Goal: Information Seeking & Learning: Learn about a topic

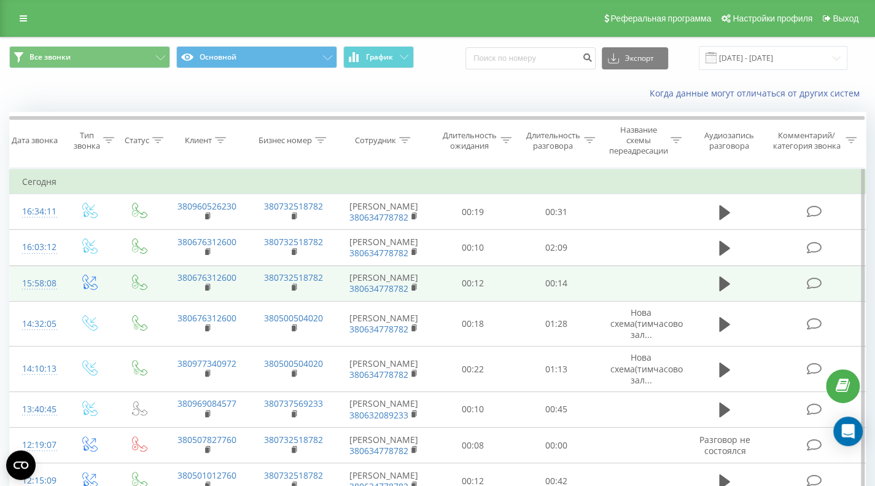
click at [816, 279] on icon at bounding box center [813, 283] width 15 height 13
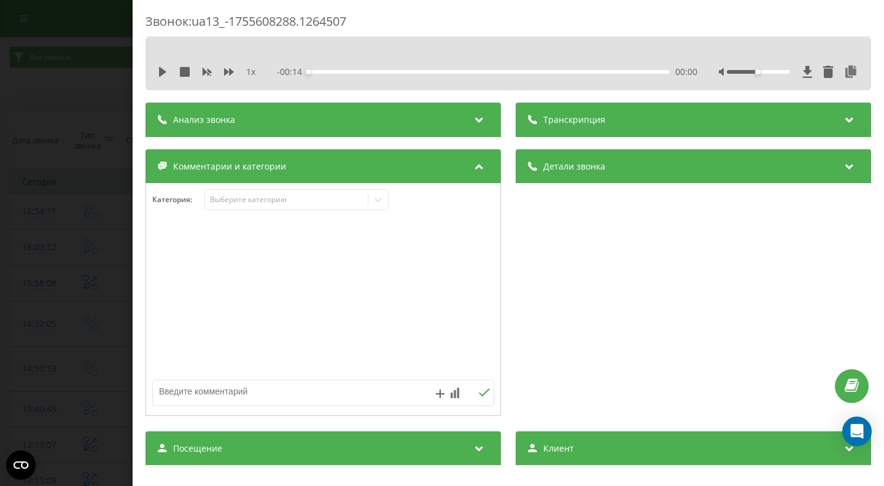
click at [464, 119] on div "Анализ звонка" at bounding box center [324, 120] width 356 height 34
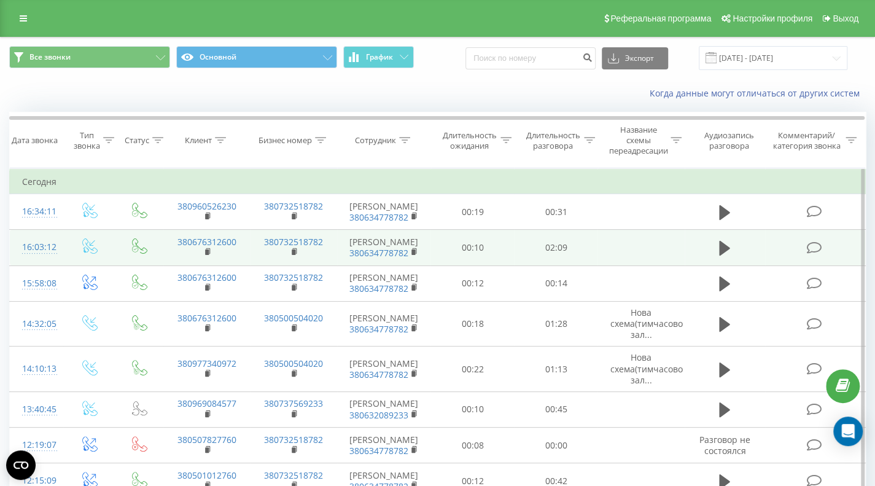
click at [816, 250] on icon at bounding box center [813, 247] width 15 height 13
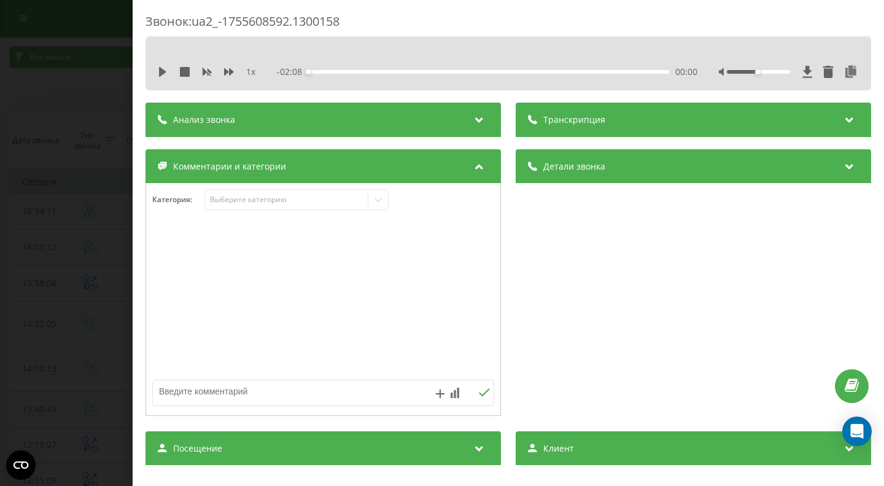
click at [465, 117] on div "Анализ звонка" at bounding box center [324, 120] width 356 height 34
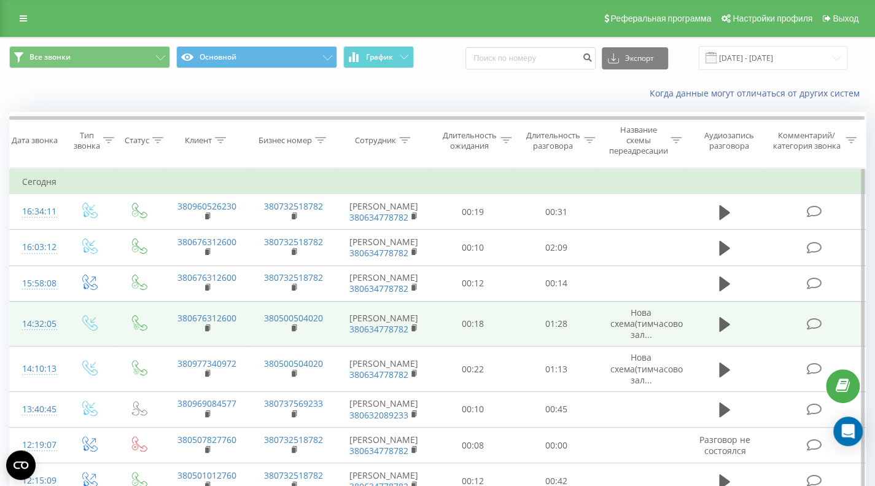
click at [816, 319] on icon at bounding box center [813, 324] width 15 height 13
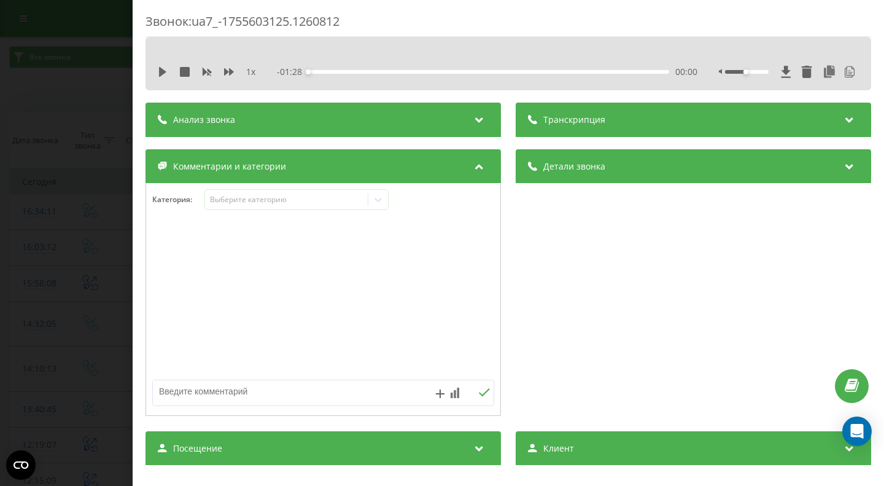
click at [473, 121] on icon at bounding box center [479, 118] width 15 height 12
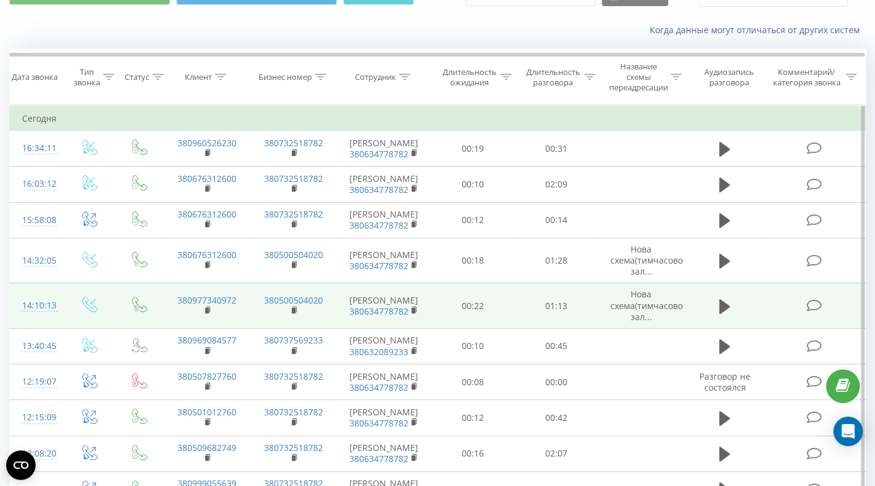
scroll to position [104, 0]
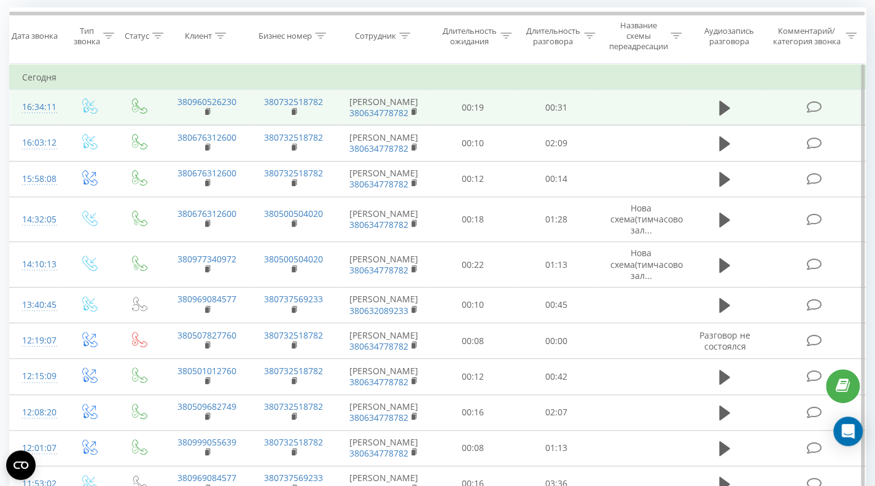
click at [813, 106] on icon at bounding box center [813, 107] width 15 height 13
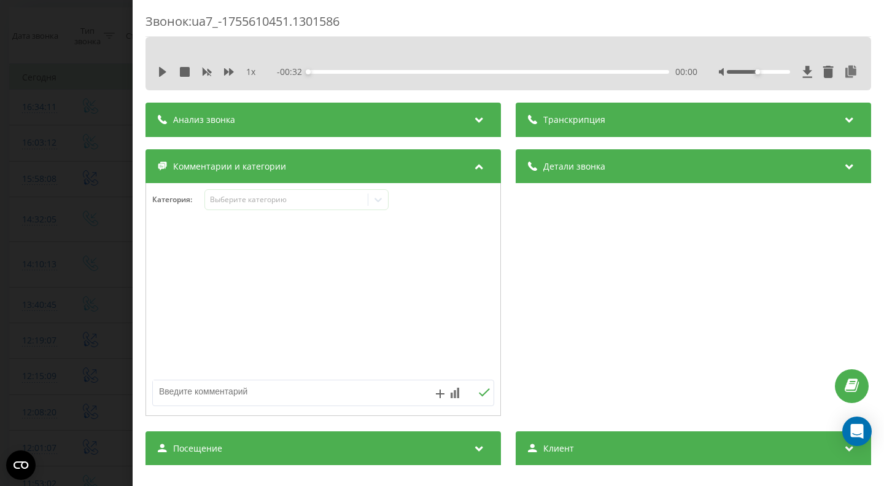
click at [473, 120] on icon at bounding box center [479, 118] width 15 height 12
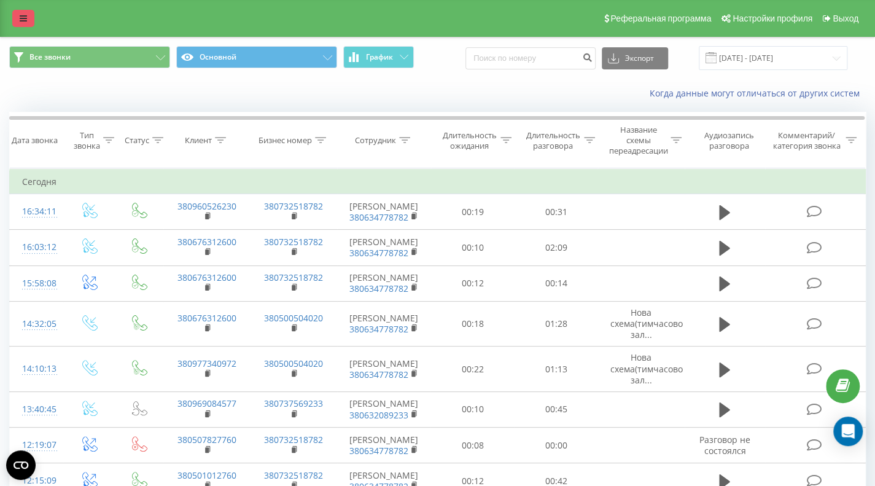
click at [25, 15] on icon at bounding box center [23, 18] width 7 height 9
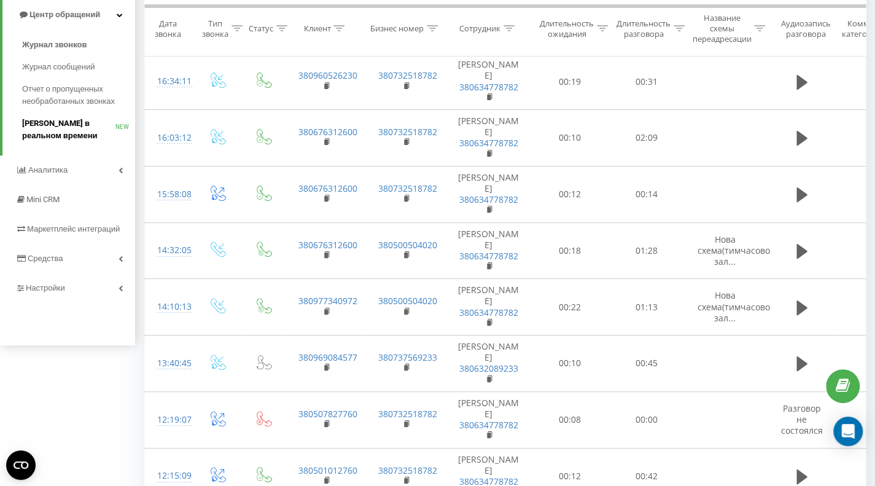
scroll to position [141, 0]
click at [58, 288] on span "Настройки" at bounding box center [47, 287] width 42 height 9
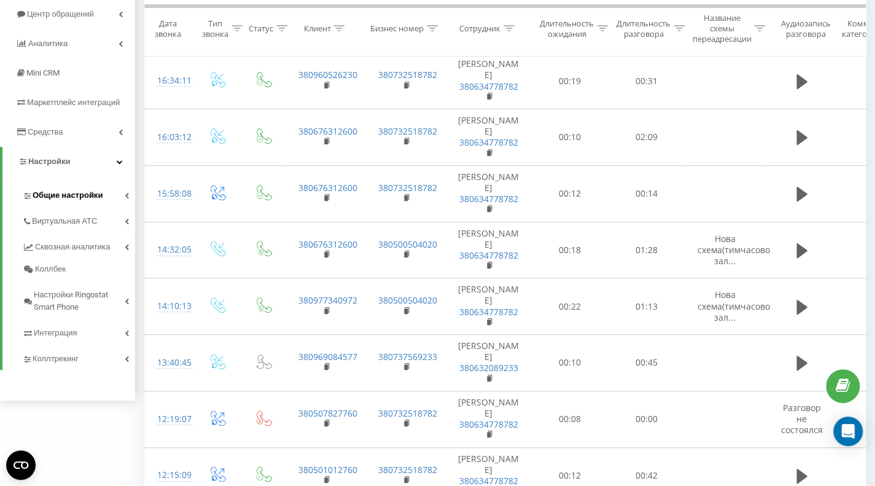
click at [69, 197] on span "Общие настройки" at bounding box center [68, 195] width 70 height 12
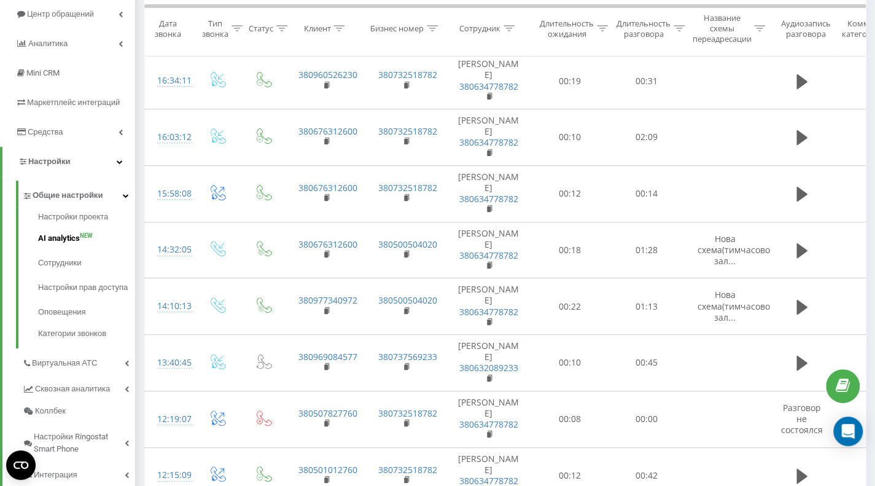
click at [58, 239] on span "AI analytics" at bounding box center [59, 238] width 42 height 12
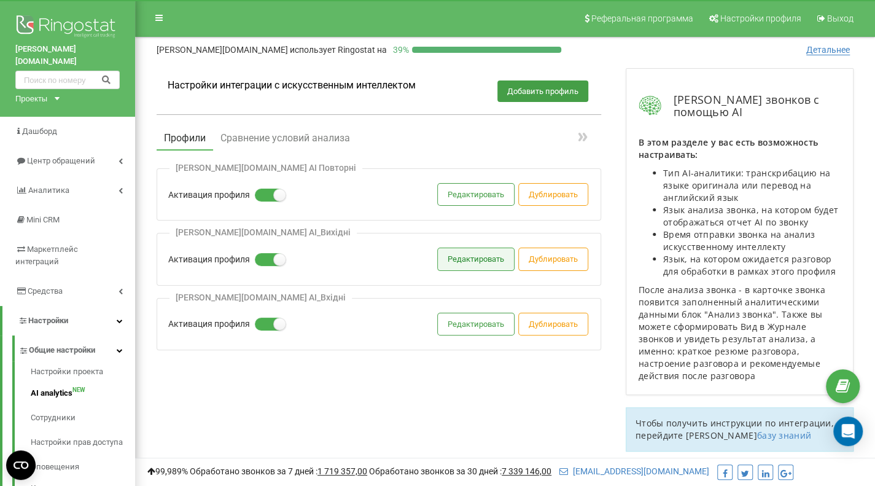
click at [477, 259] on button "Редактировать" at bounding box center [476, 258] width 76 height 21
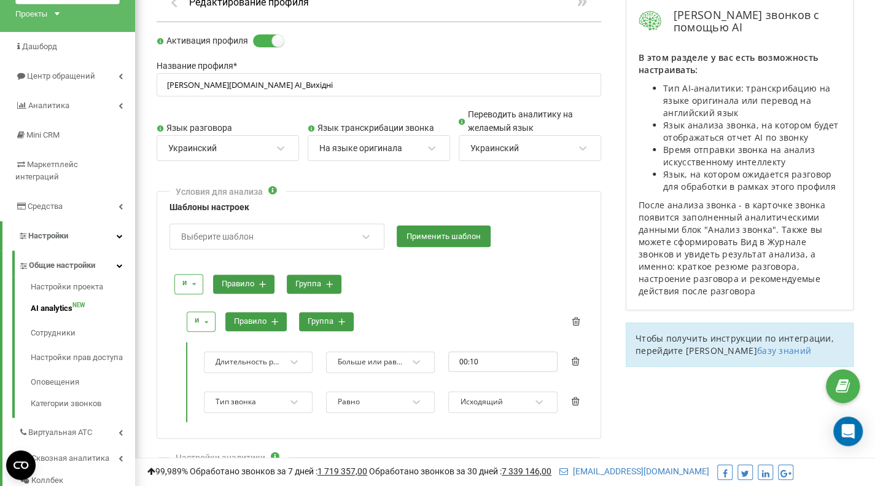
scroll to position [112, 0]
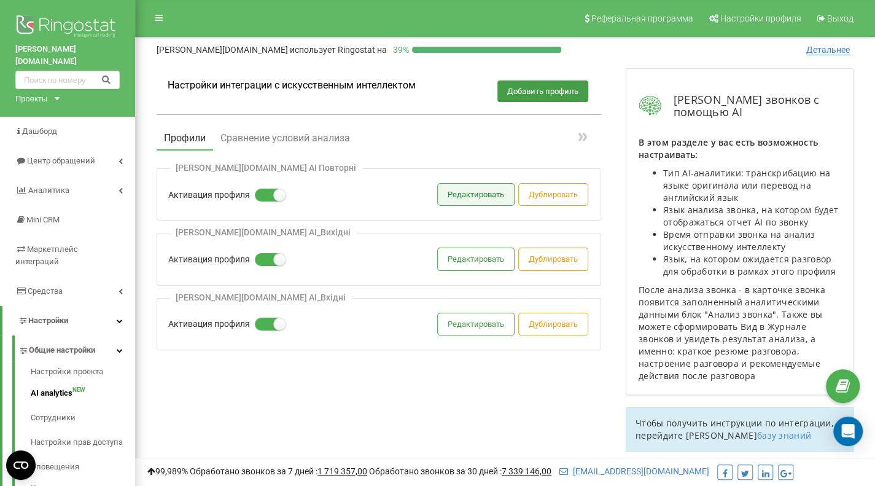
click at [484, 193] on button "Редактировать" at bounding box center [476, 194] width 76 height 21
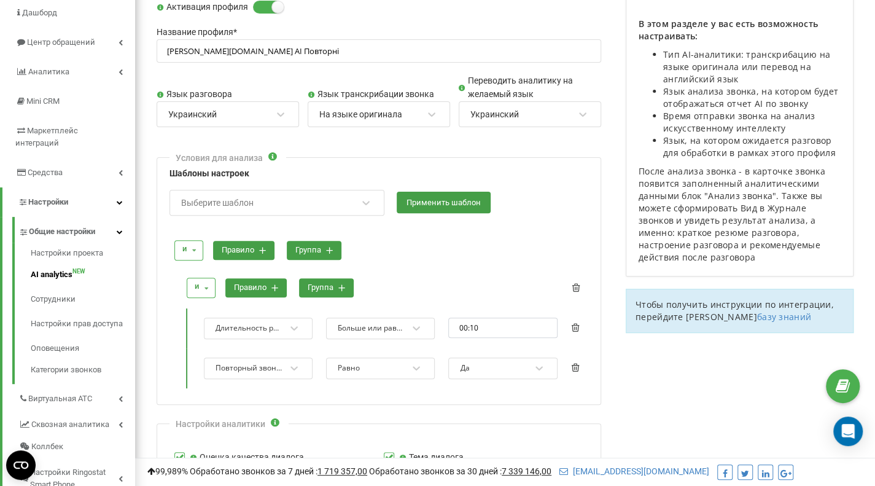
scroll to position [123, 0]
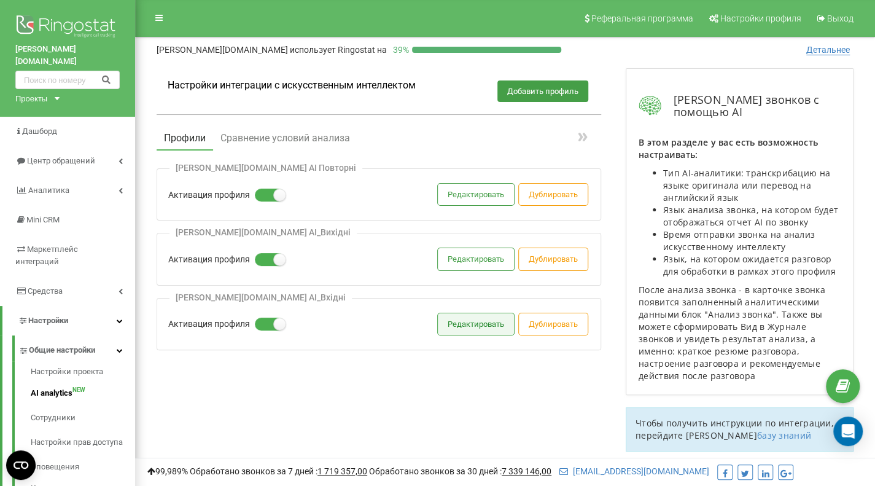
click at [481, 328] on button "Редактировать" at bounding box center [476, 323] width 76 height 21
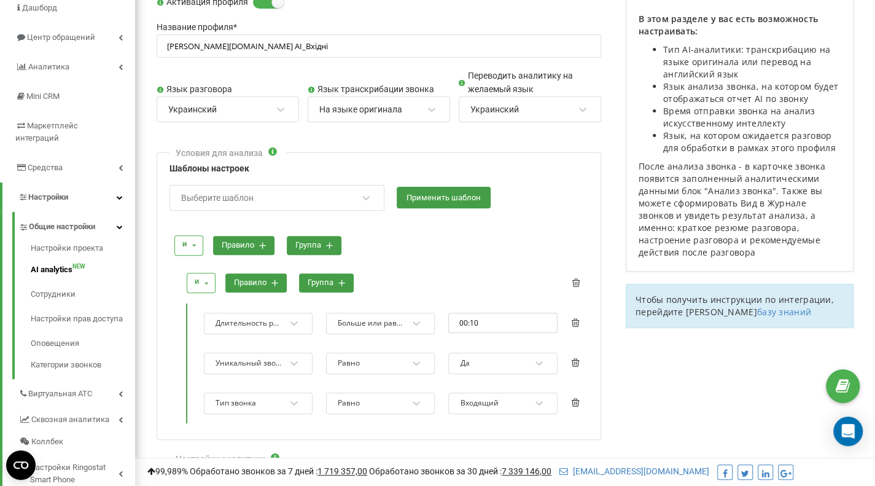
scroll to position [124, 0]
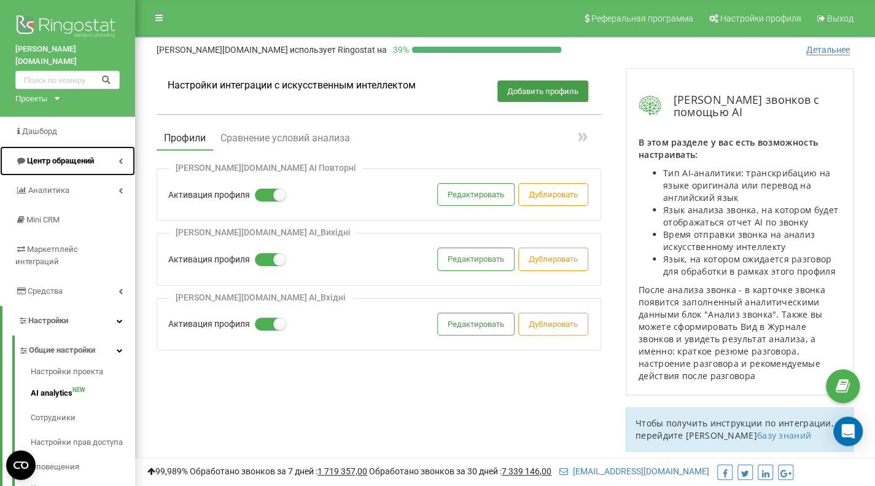
click at [76, 156] on span "Центр обращений" at bounding box center [60, 160] width 67 height 9
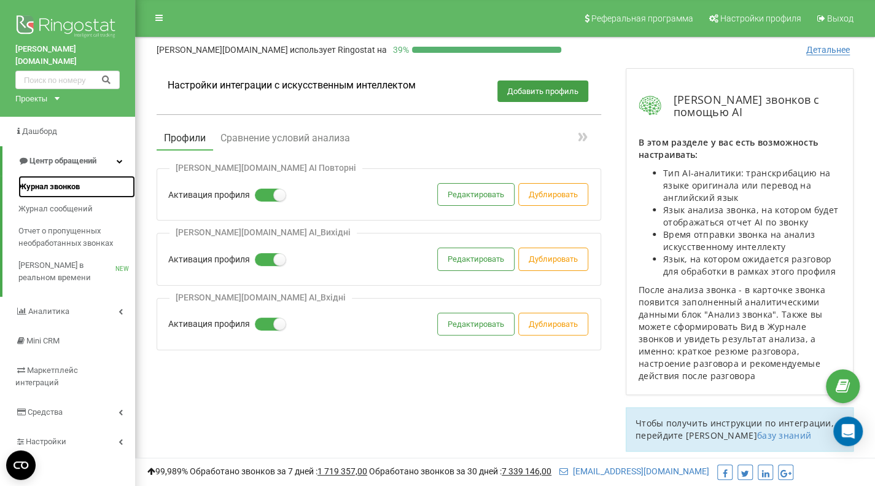
click at [55, 181] on span "Журнал звонков" at bounding box center [48, 187] width 61 height 12
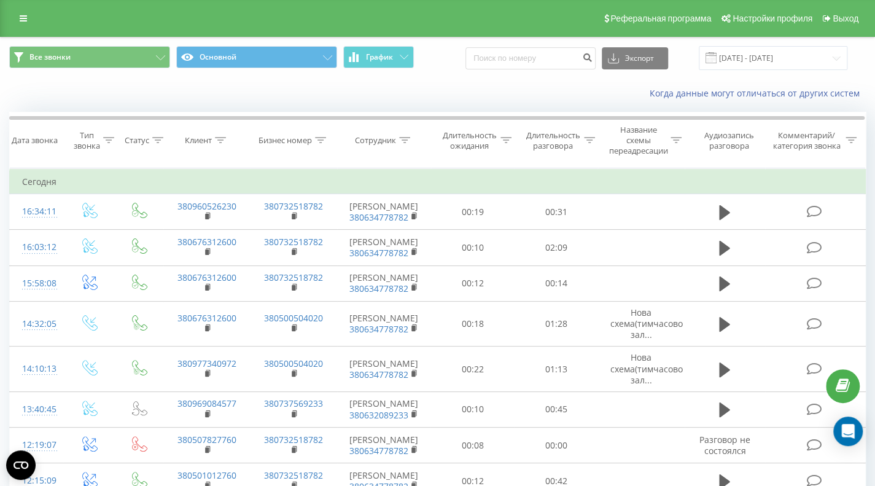
click at [531, 89] on div "Когда данные могут отличаться от других систем" at bounding box center [602, 93] width 546 height 12
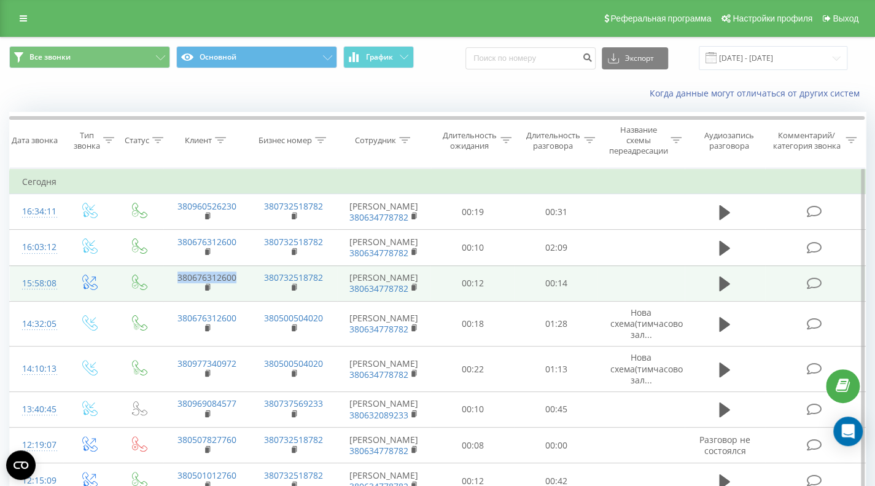
drag, startPoint x: 239, startPoint y: 277, endPoint x: 170, endPoint y: 278, distance: 68.8
click at [170, 278] on td "380676312600" at bounding box center [206, 283] width 87 height 36
copy link "380676312600"
click at [812, 278] on icon at bounding box center [813, 283] width 15 height 13
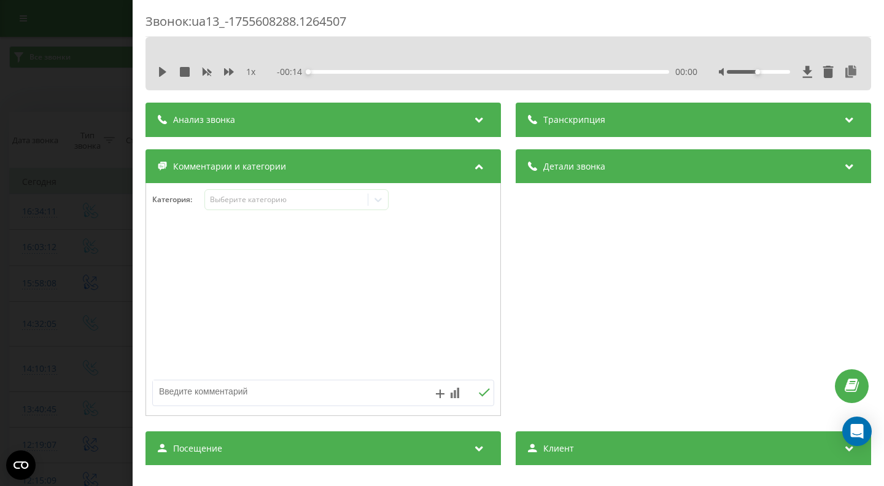
click at [477, 122] on icon at bounding box center [479, 118] width 15 height 12
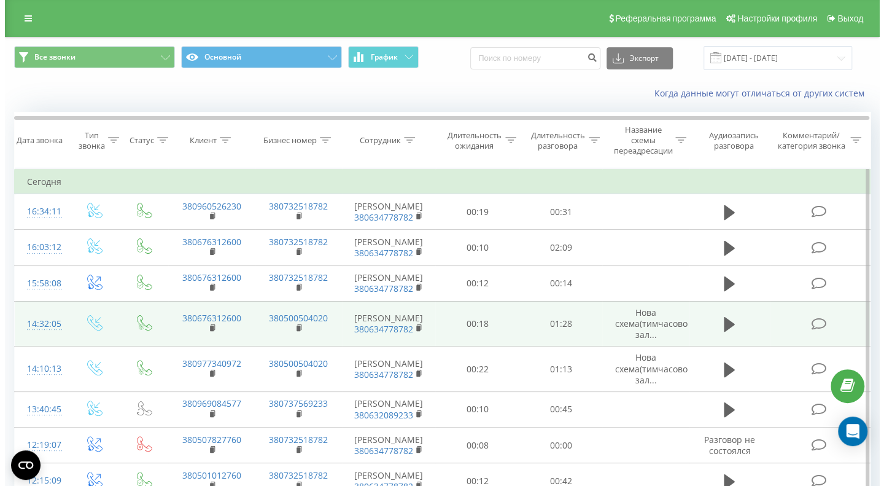
scroll to position [61, 0]
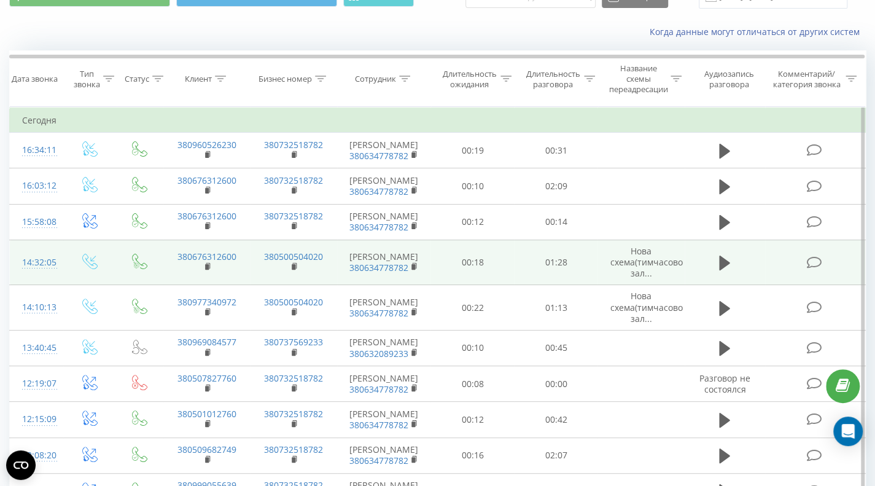
click at [811, 259] on icon at bounding box center [813, 262] width 15 height 13
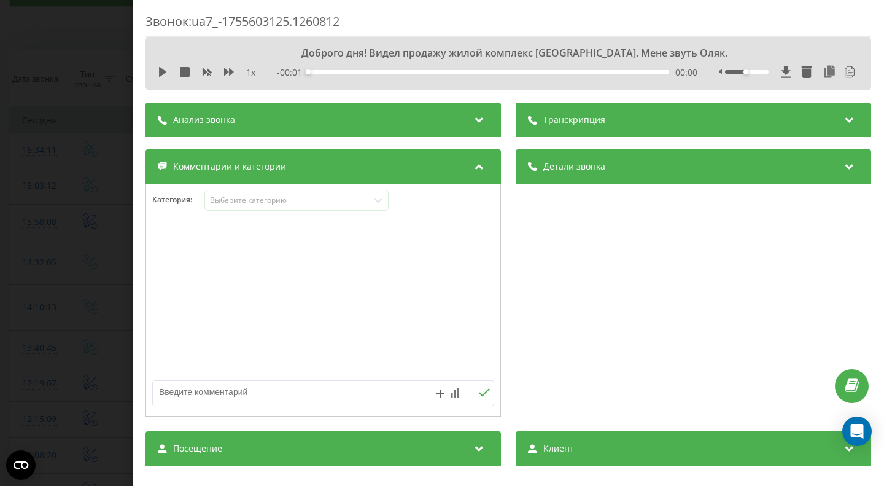
click at [472, 124] on icon at bounding box center [479, 118] width 15 height 12
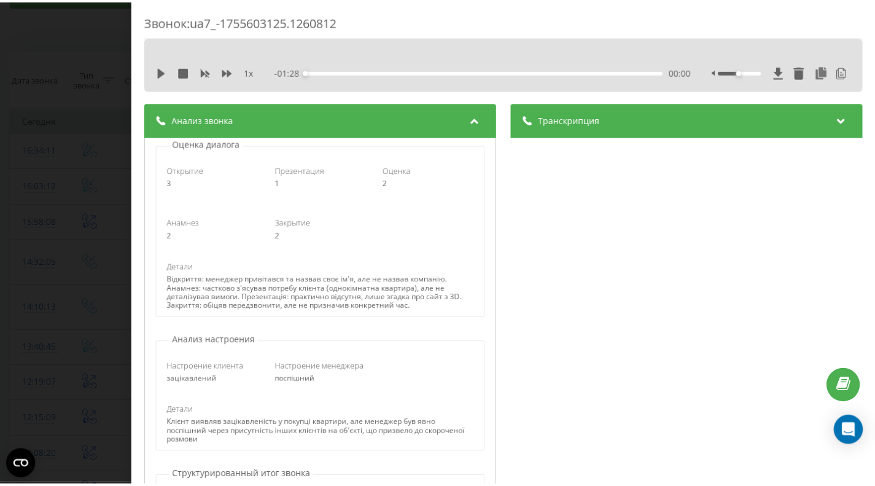
scroll to position [123, 0]
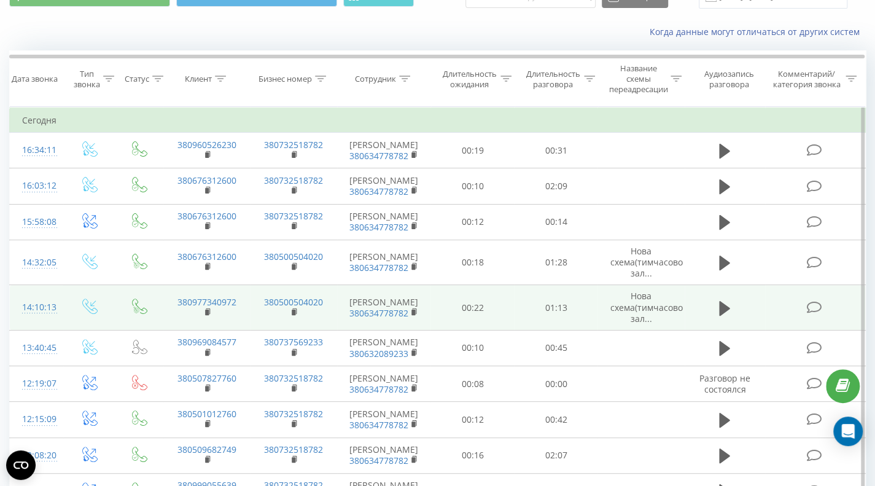
click at [818, 307] on icon at bounding box center [813, 307] width 15 height 13
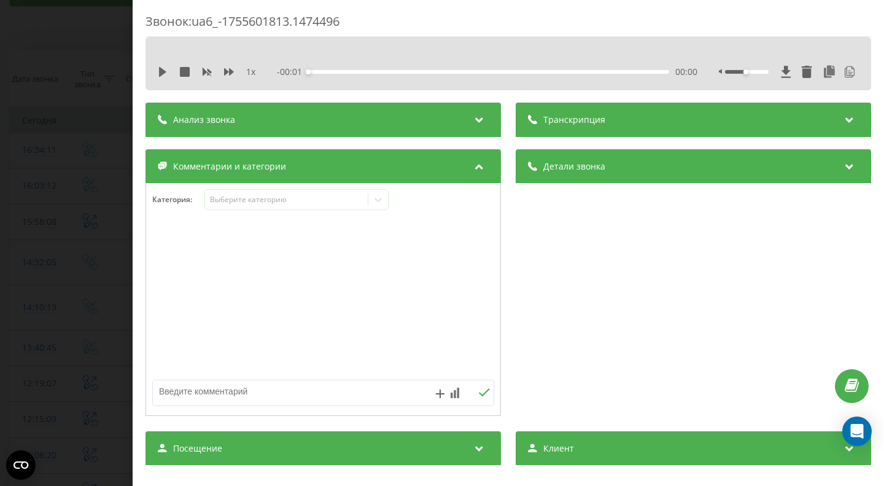
click at [451, 117] on div "Анализ звонка" at bounding box center [324, 120] width 356 height 34
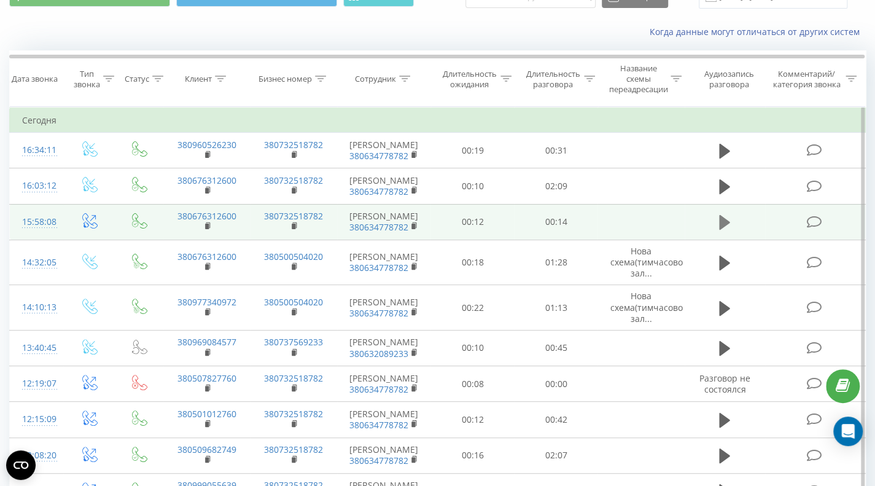
click at [723, 220] on icon at bounding box center [724, 222] width 11 height 15
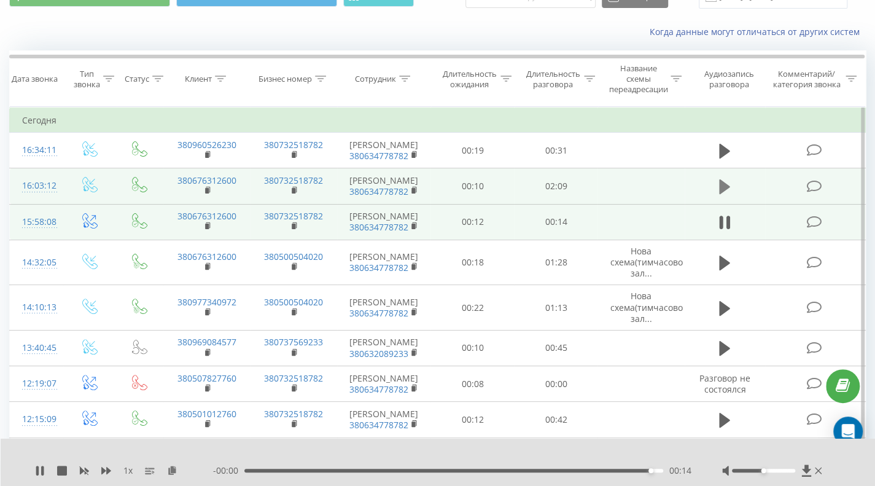
click at [723, 185] on icon at bounding box center [724, 186] width 11 height 15
click at [518, 471] on div "01:03" at bounding box center [453, 471] width 419 height 4
click at [558, 471] on div "01:36" at bounding box center [453, 471] width 419 height 4
click at [596, 472] on div "01:39" at bounding box center [453, 471] width 419 height 4
click at [633, 470] on div "01:59" at bounding box center [453, 471] width 419 height 4
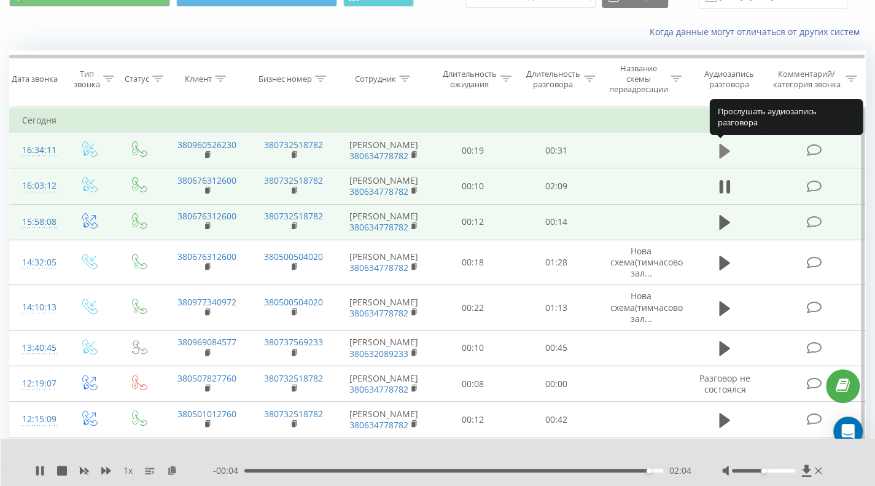
click at [724, 148] on icon at bounding box center [724, 151] width 11 height 15
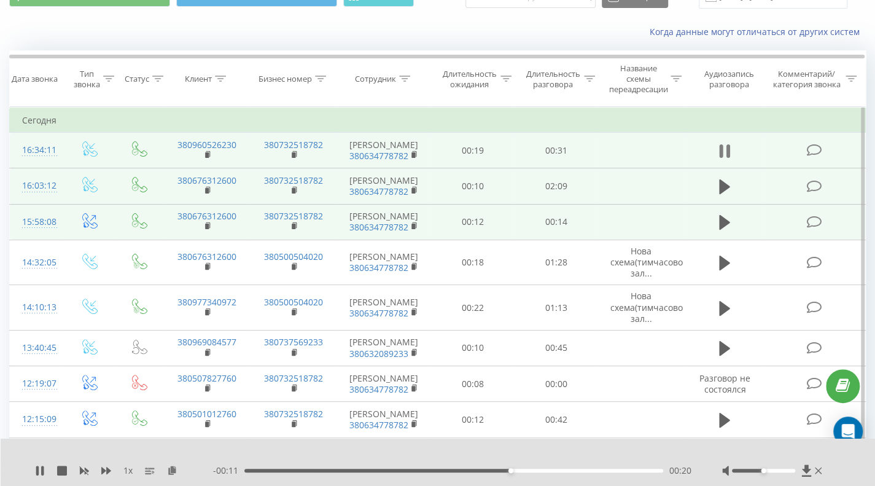
click at [722, 155] on icon at bounding box center [722, 151] width 4 height 14
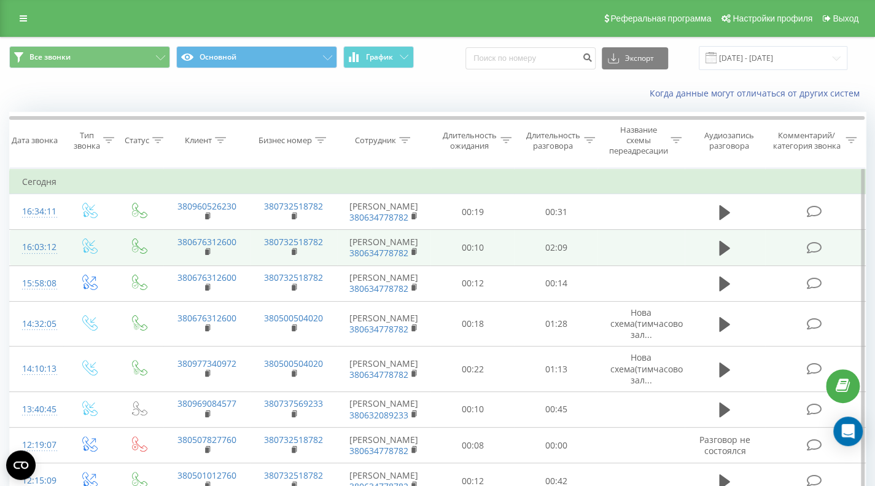
click at [816, 246] on icon at bounding box center [813, 247] width 15 height 13
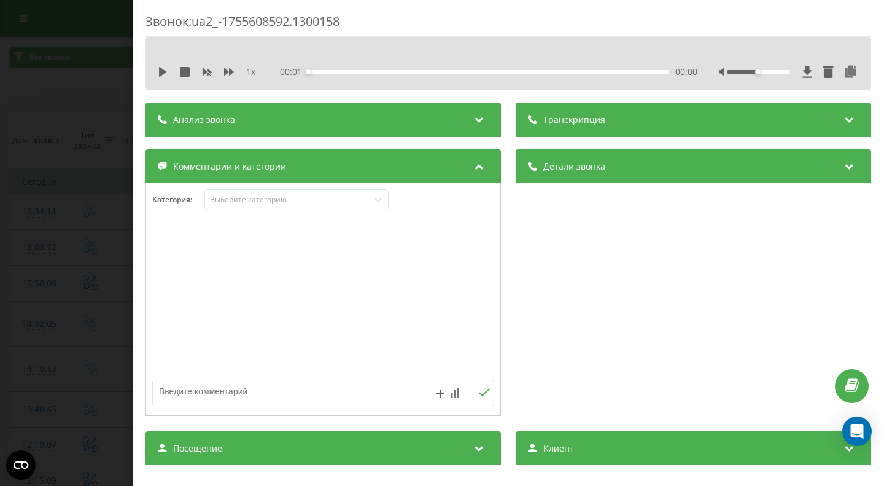
click at [370, 112] on div "Анализ звонка" at bounding box center [324, 120] width 356 height 34
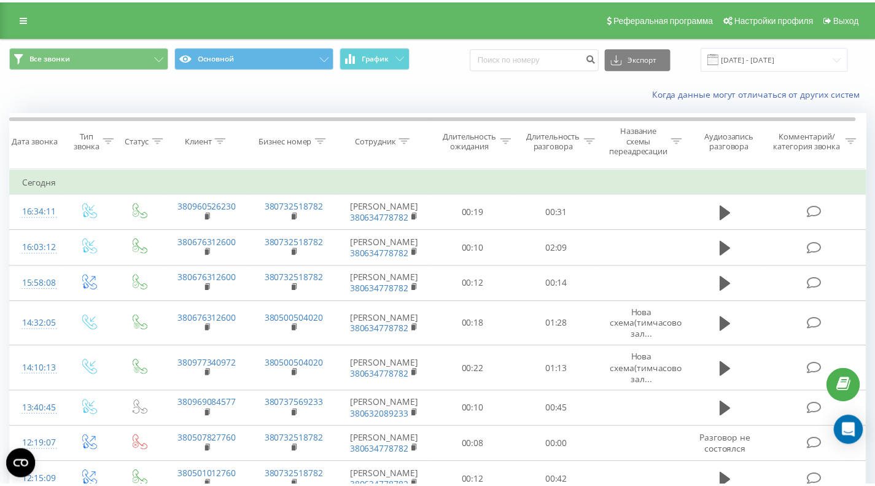
scroll to position [61, 0]
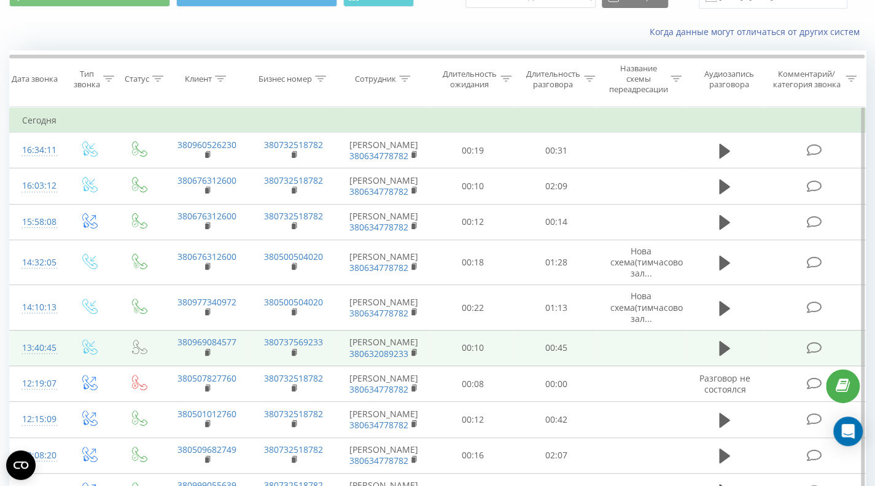
click at [812, 346] on icon at bounding box center [813, 348] width 15 height 13
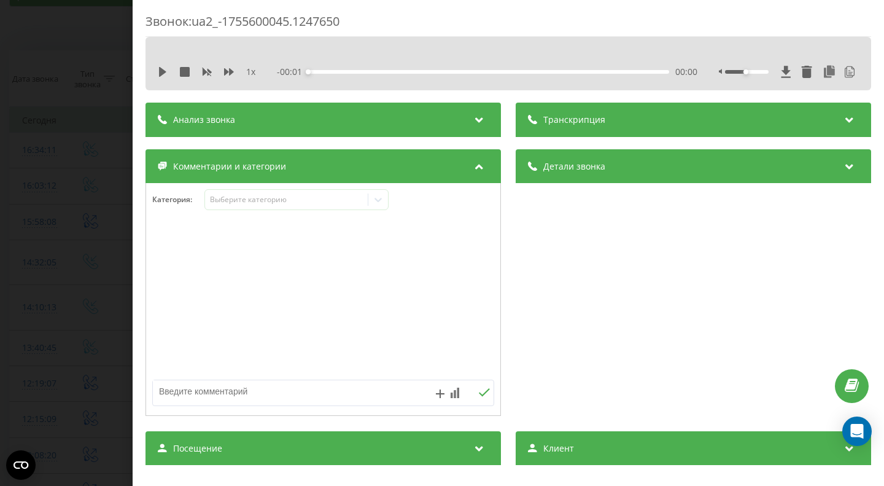
click at [465, 128] on div "Анализ звонка" at bounding box center [324, 120] width 356 height 34
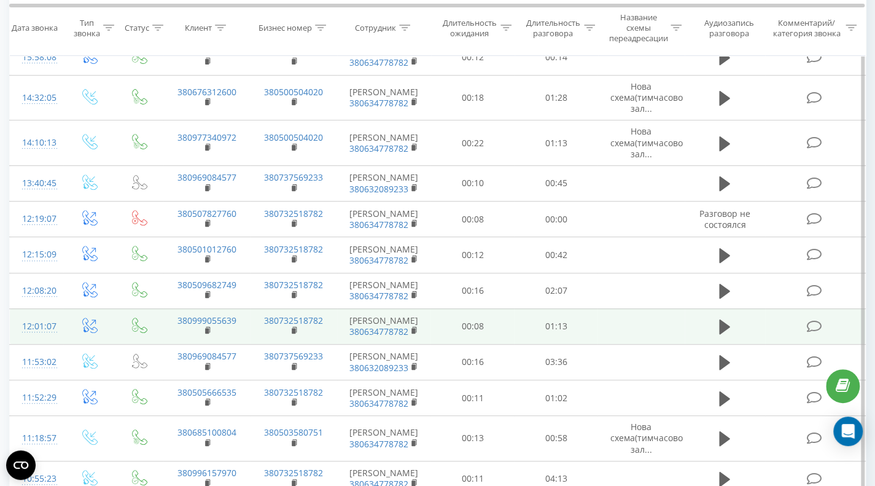
scroll to position [246, 0]
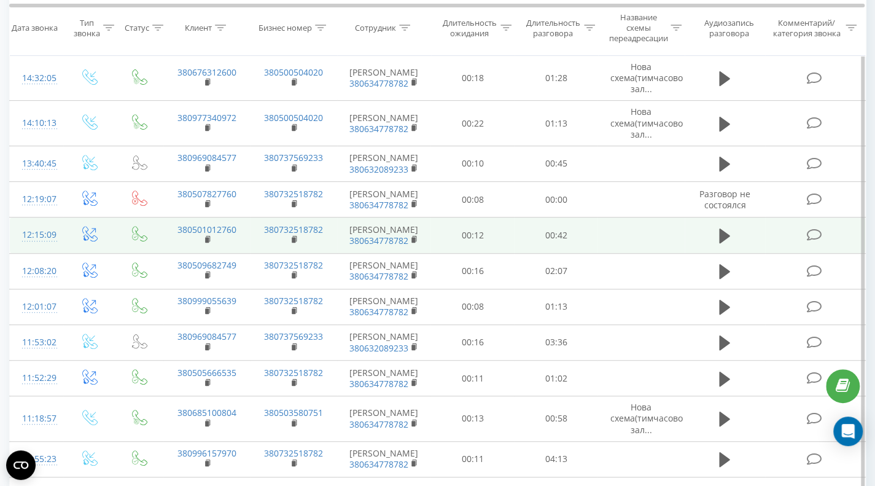
click at [810, 241] on icon at bounding box center [813, 234] width 15 height 13
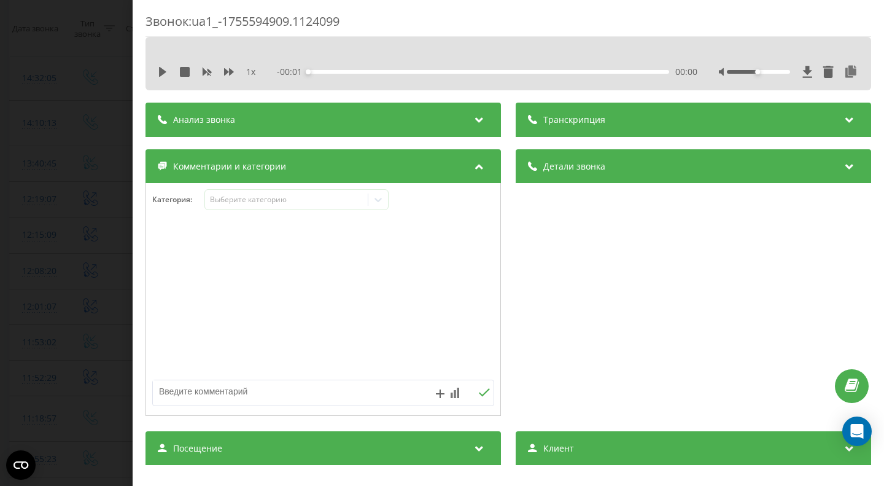
click at [383, 115] on div "Анализ звонка" at bounding box center [324, 120] width 356 height 34
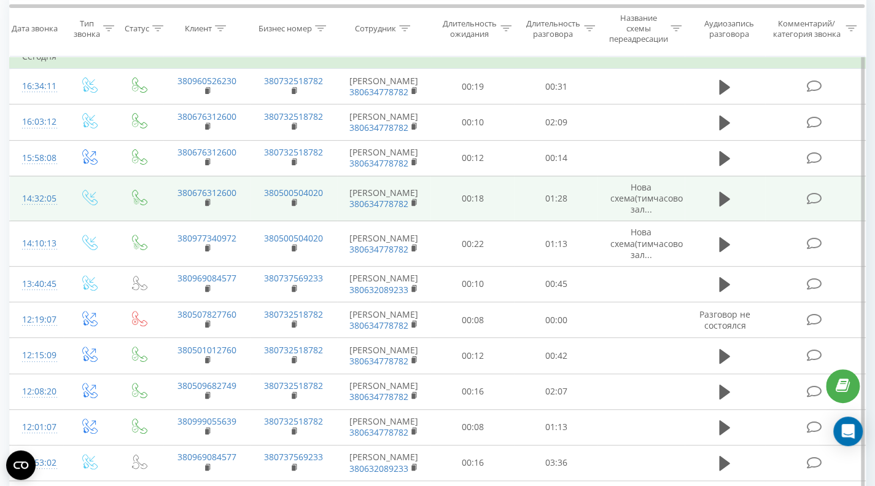
scroll to position [61, 0]
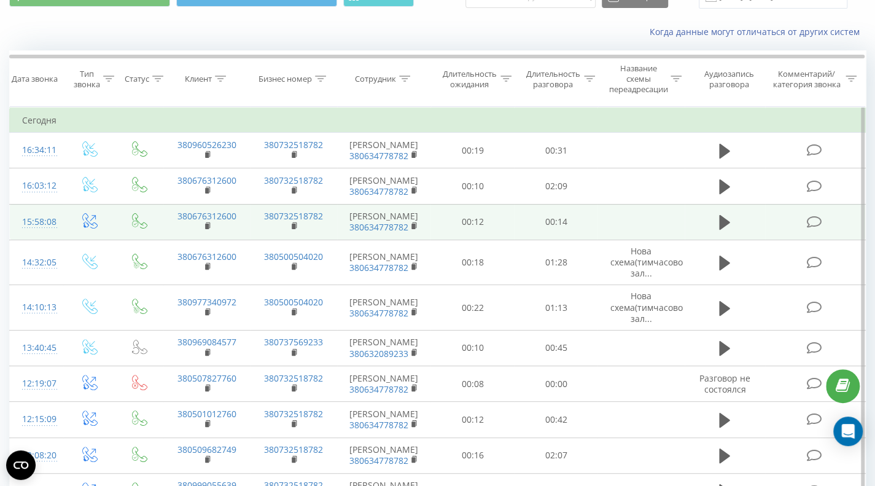
click at [816, 222] on icon at bounding box center [813, 222] width 15 height 13
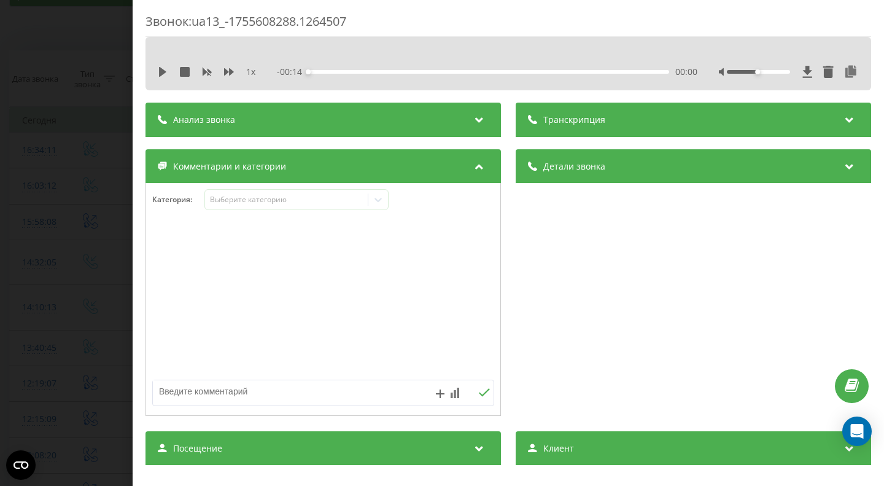
click at [843, 118] on icon at bounding box center [850, 118] width 15 height 12
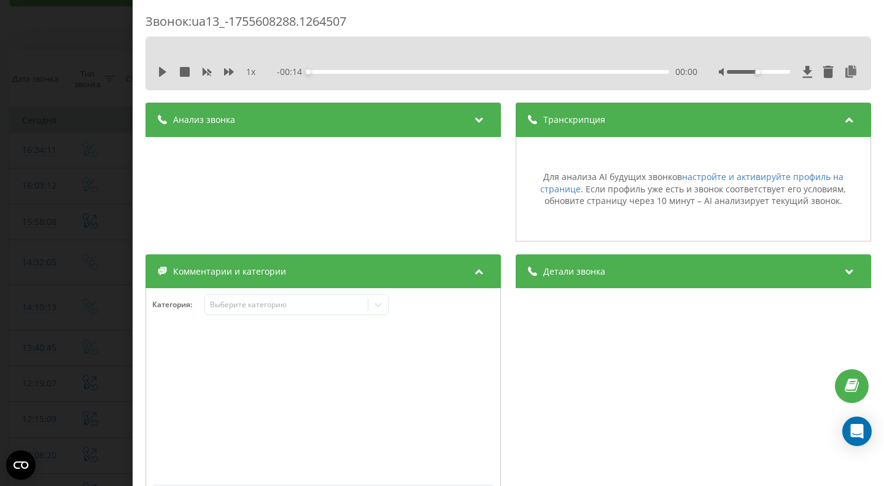
click at [479, 126] on div at bounding box center [480, 120] width 17 height 16
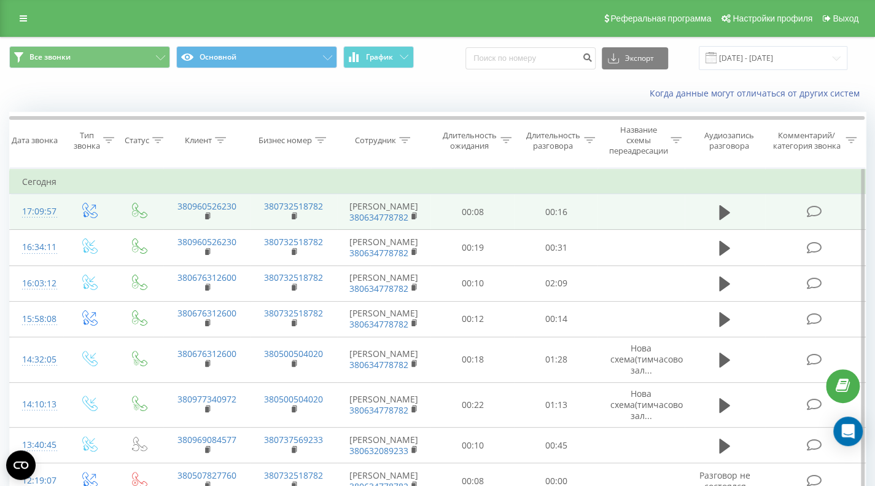
click at [818, 212] on icon at bounding box center [813, 211] width 15 height 13
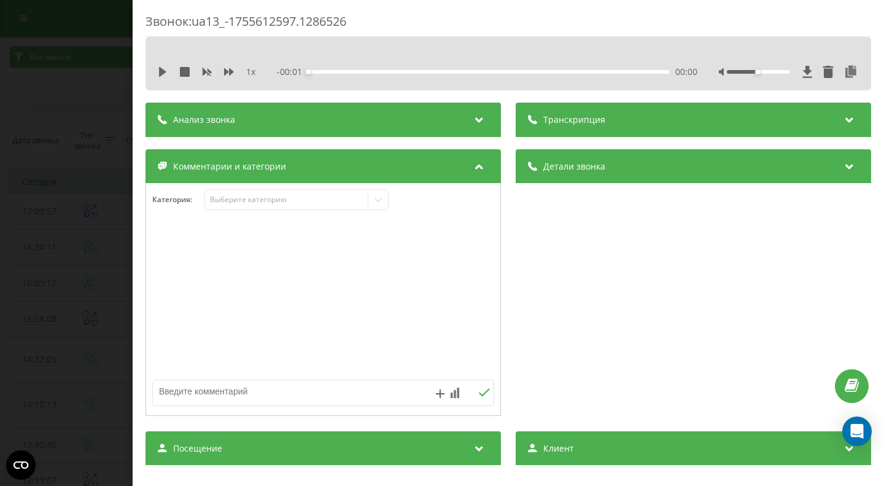
click at [484, 115] on div at bounding box center [480, 120] width 17 height 16
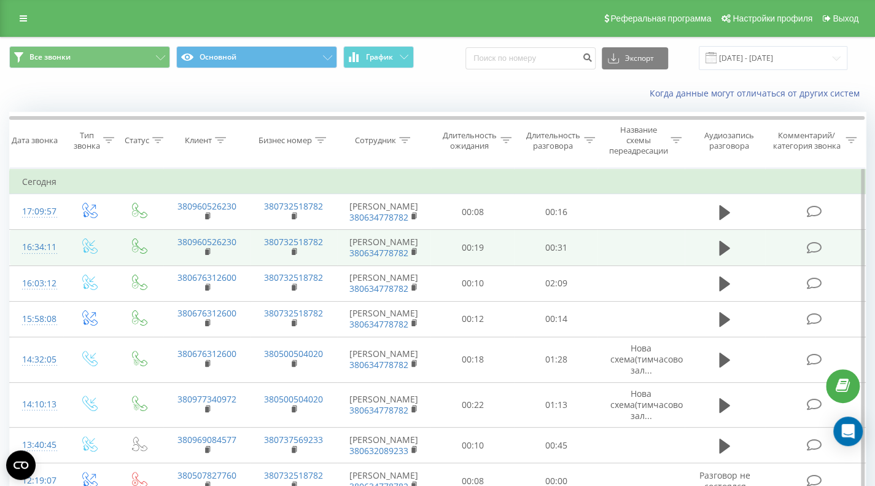
click at [815, 238] on td at bounding box center [815, 248] width 100 height 36
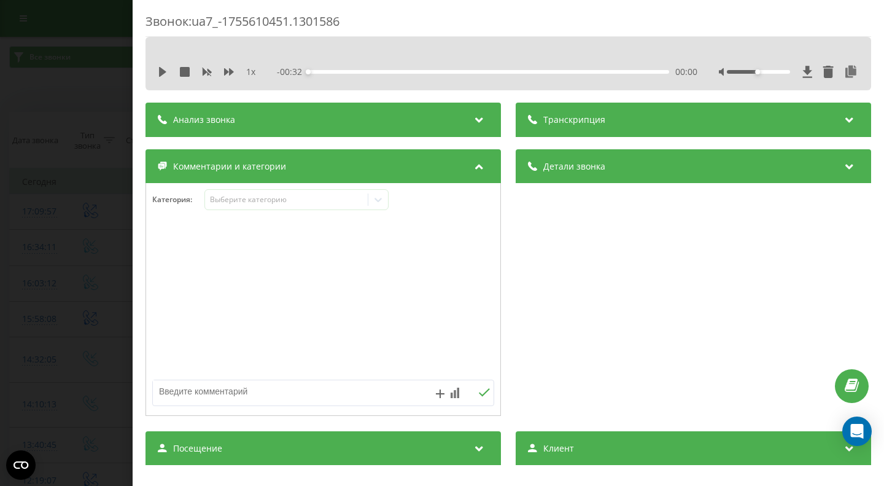
click at [306, 122] on div "Анализ звонка" at bounding box center [324, 120] width 356 height 34
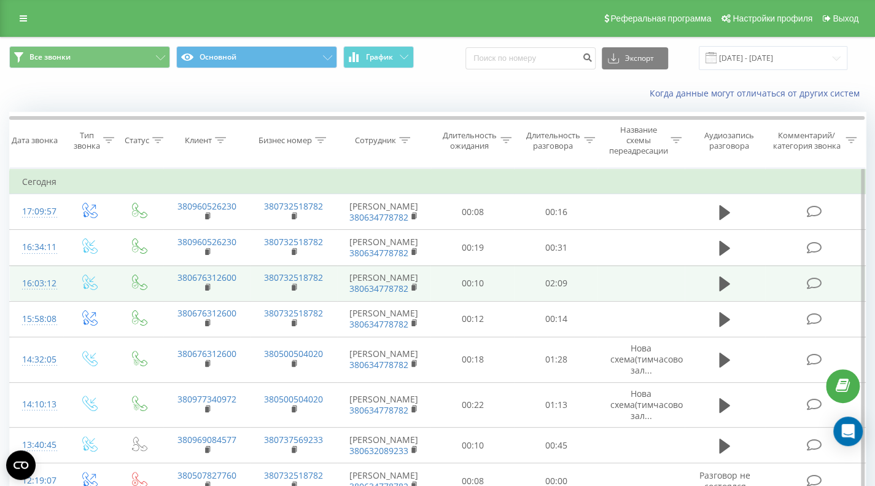
click at [816, 280] on icon at bounding box center [813, 283] width 15 height 13
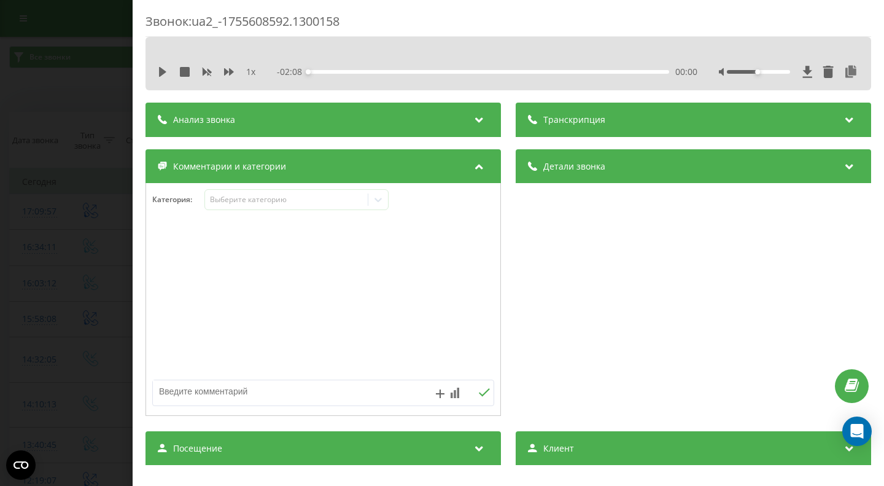
click at [478, 128] on div "Анализ звонка" at bounding box center [324, 120] width 356 height 34
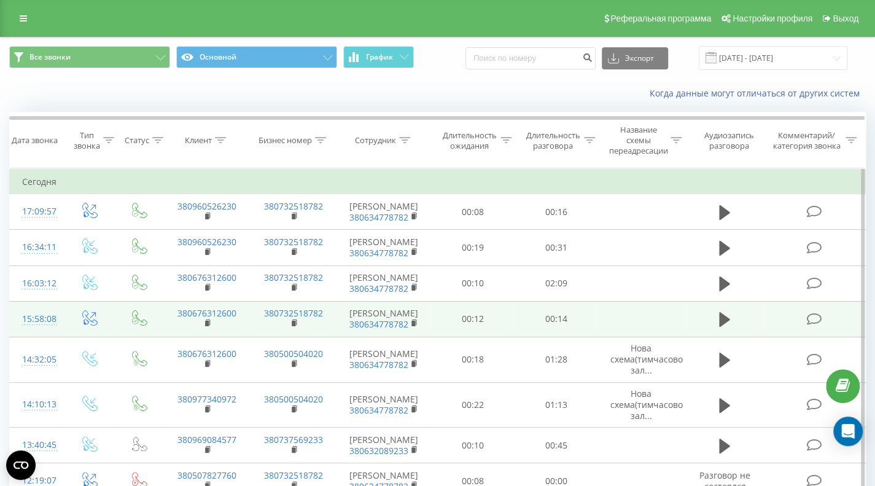
click at [811, 318] on icon at bounding box center [813, 319] width 15 height 13
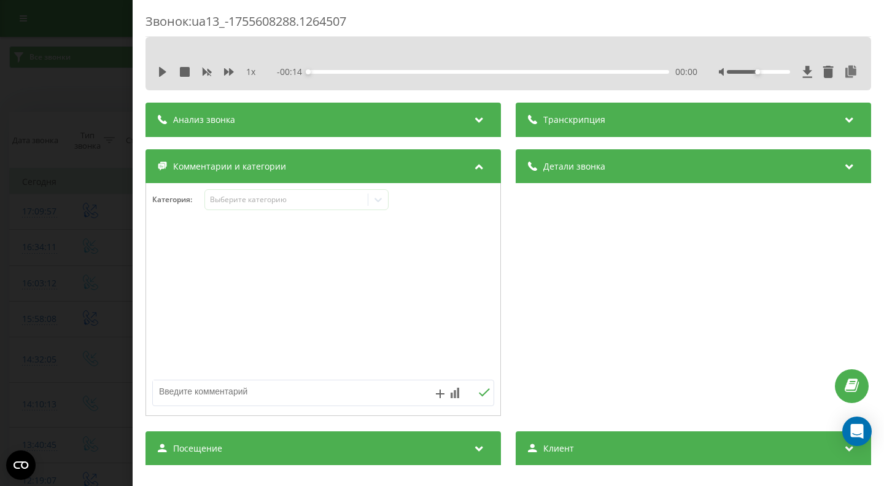
click at [474, 122] on icon at bounding box center [479, 118] width 15 height 12
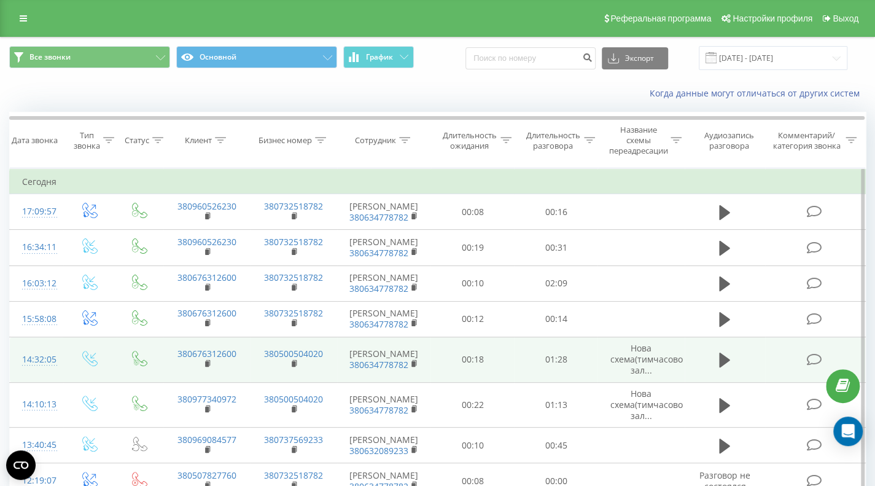
click at [813, 358] on icon at bounding box center [813, 359] width 15 height 13
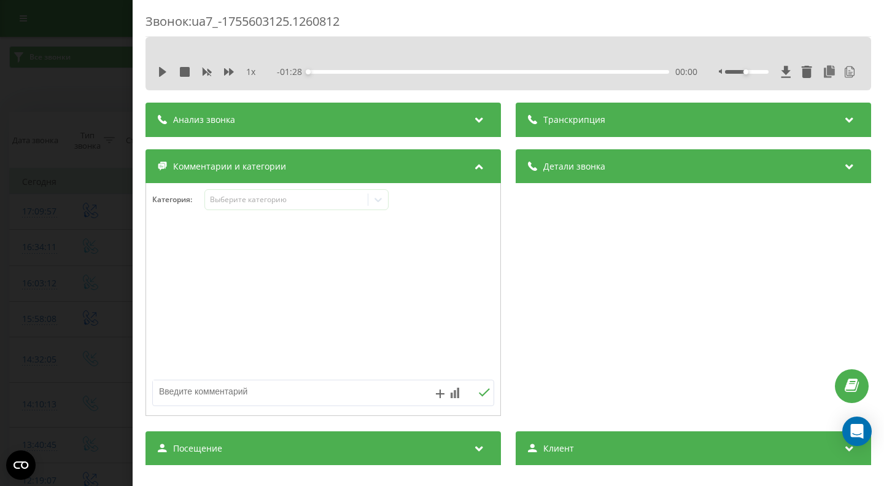
click at [455, 117] on div "Анализ звонка" at bounding box center [324, 120] width 356 height 34
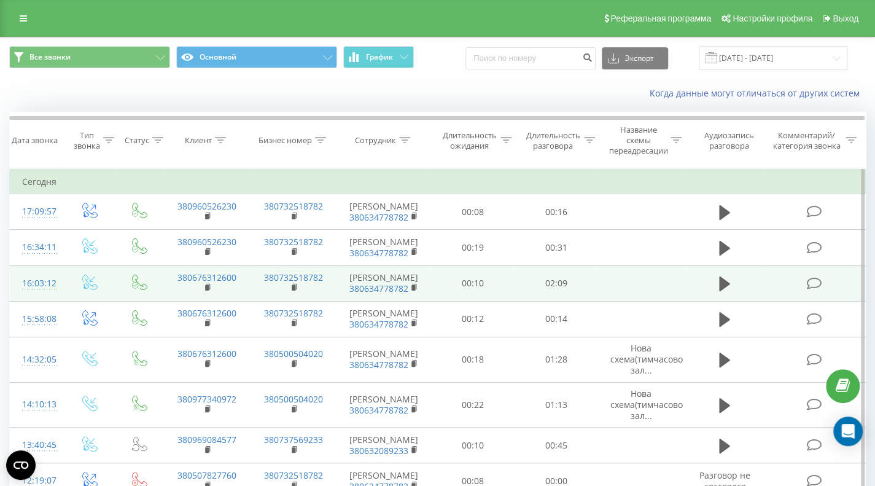
click at [818, 281] on icon at bounding box center [813, 283] width 15 height 13
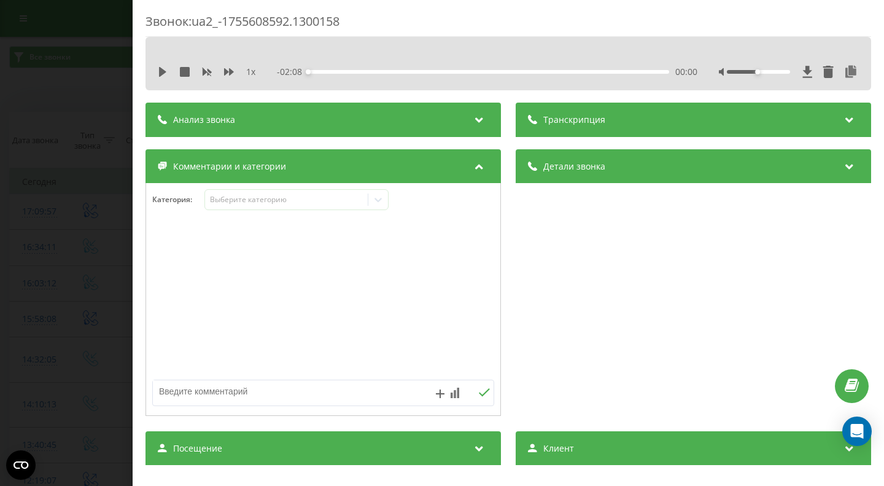
click at [473, 124] on icon at bounding box center [479, 118] width 15 height 12
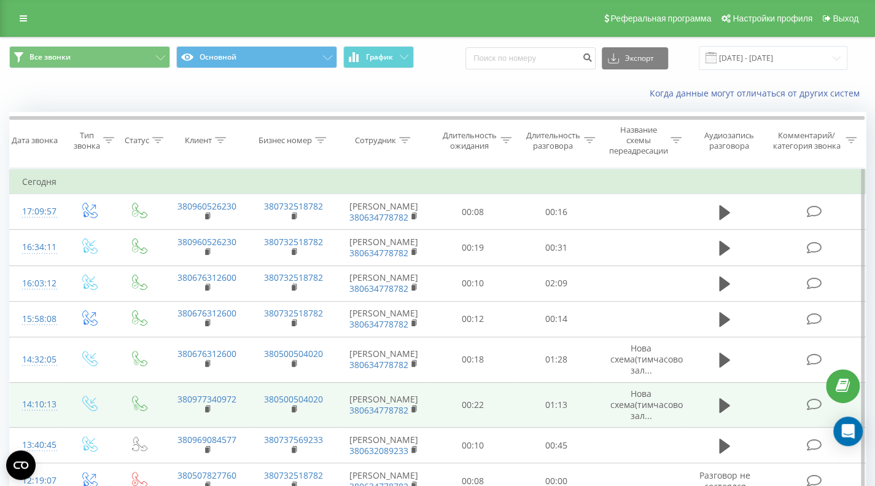
click at [808, 400] on icon at bounding box center [813, 404] width 15 height 13
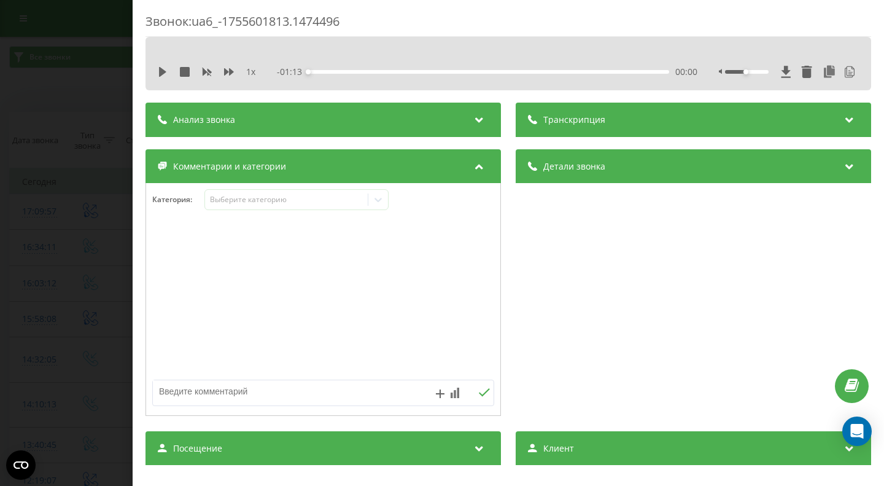
click at [367, 126] on div "Анализ звонка" at bounding box center [324, 120] width 356 height 34
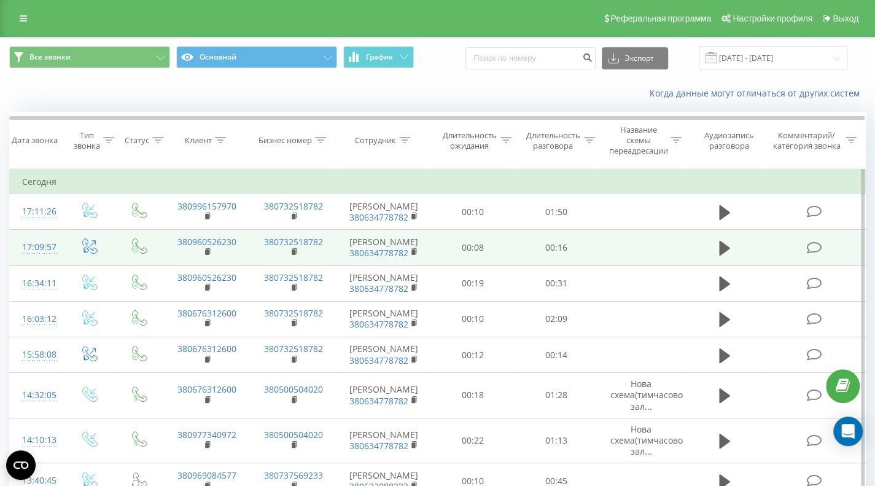
click at [818, 246] on icon at bounding box center [813, 247] width 15 height 13
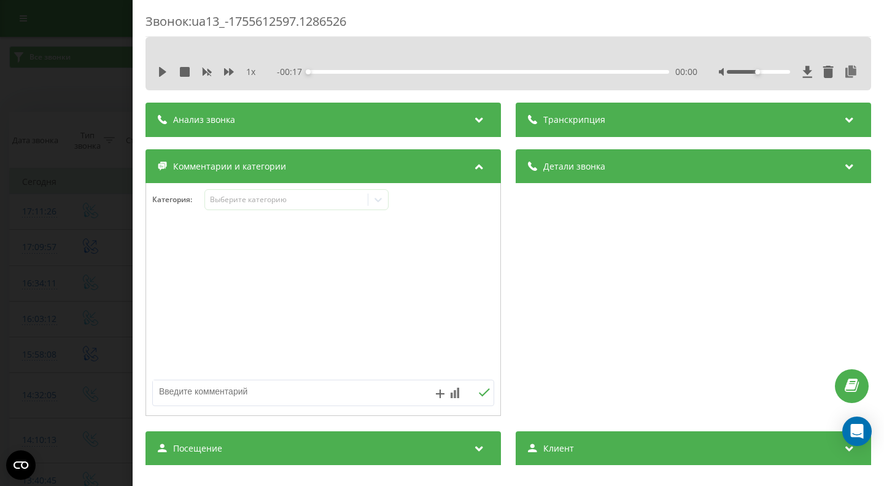
click at [474, 122] on icon at bounding box center [479, 118] width 15 height 12
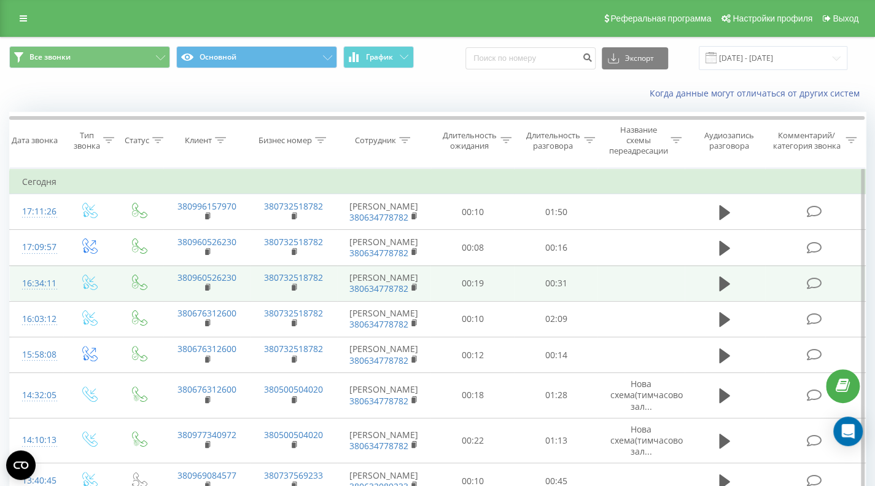
click at [815, 282] on icon at bounding box center [813, 283] width 15 height 13
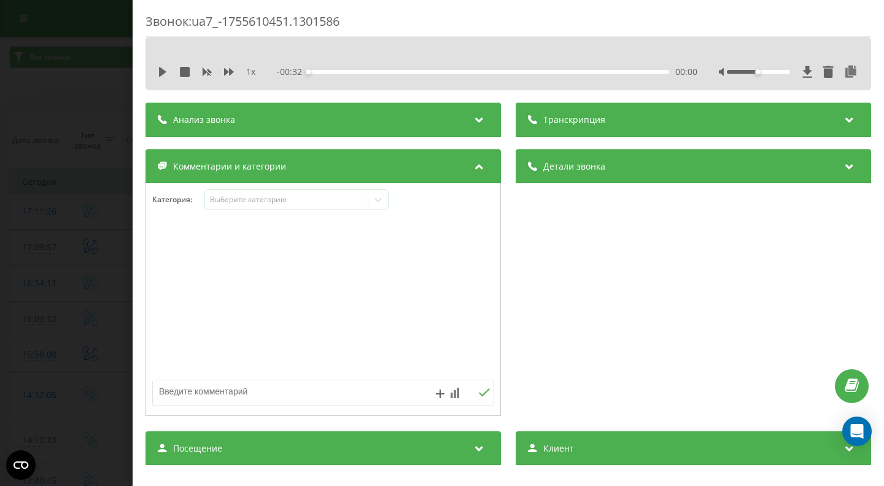
click at [474, 121] on icon at bounding box center [479, 118] width 15 height 12
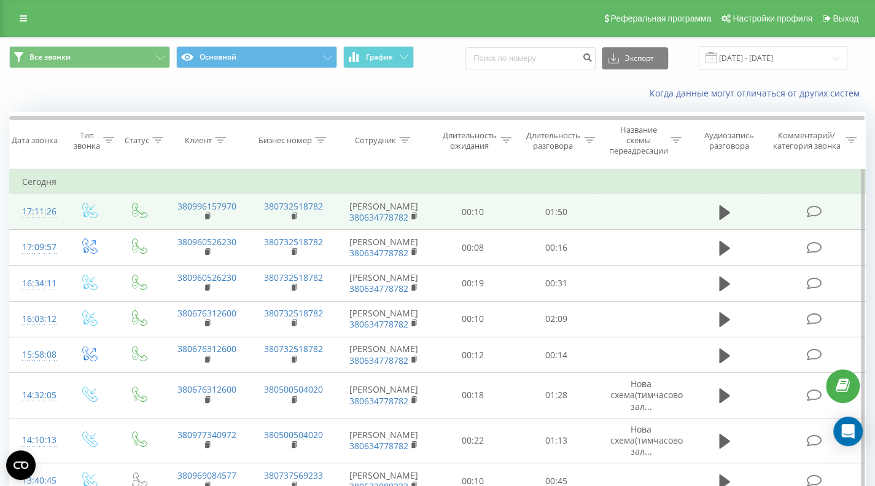
click at [813, 206] on icon at bounding box center [813, 211] width 15 height 13
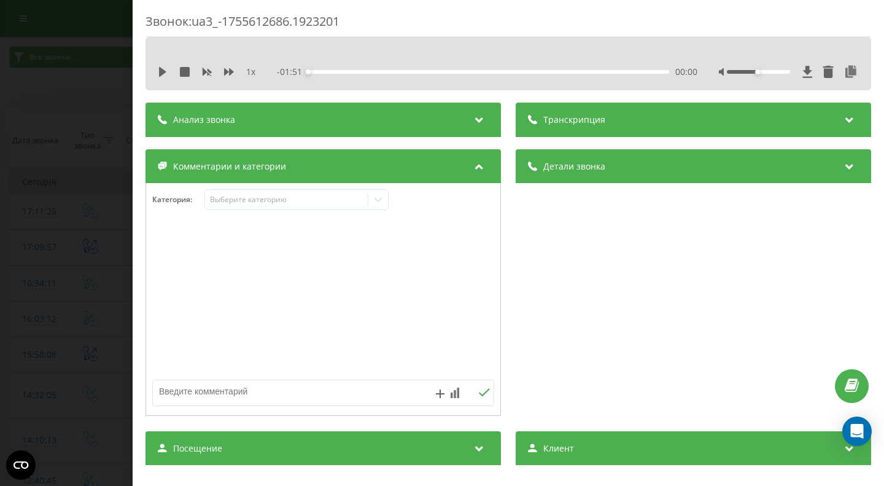
click at [475, 115] on icon at bounding box center [479, 118] width 15 height 12
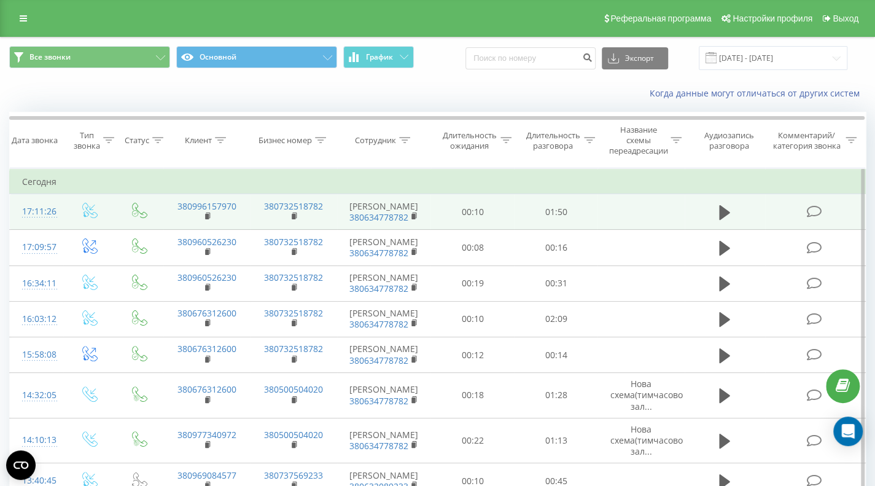
click at [814, 211] on icon at bounding box center [813, 211] width 15 height 13
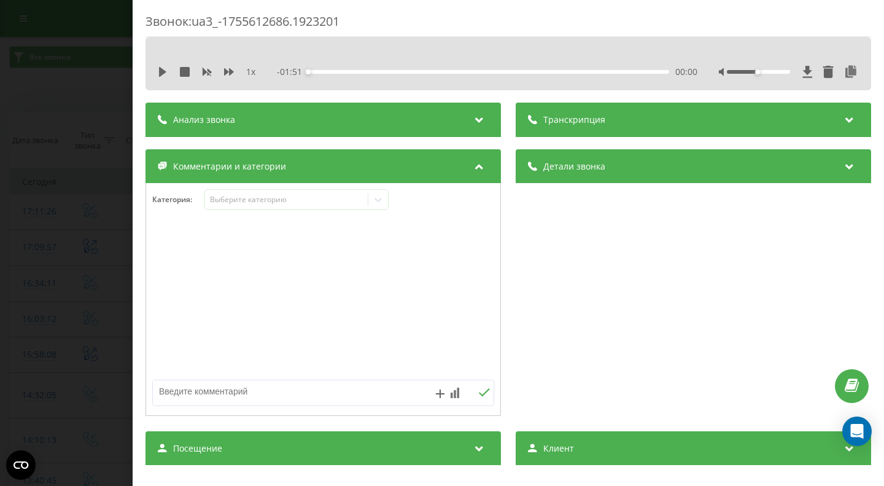
click at [477, 120] on icon at bounding box center [479, 118] width 15 height 12
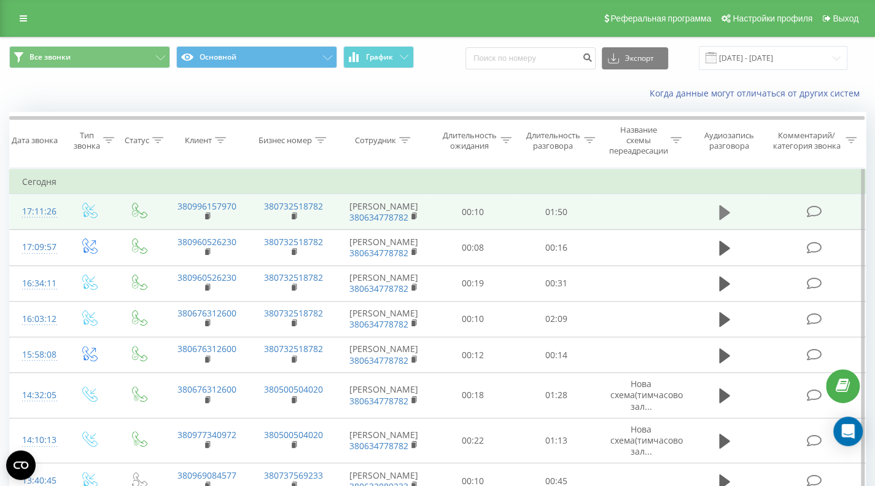
click at [726, 213] on icon at bounding box center [724, 212] width 11 height 15
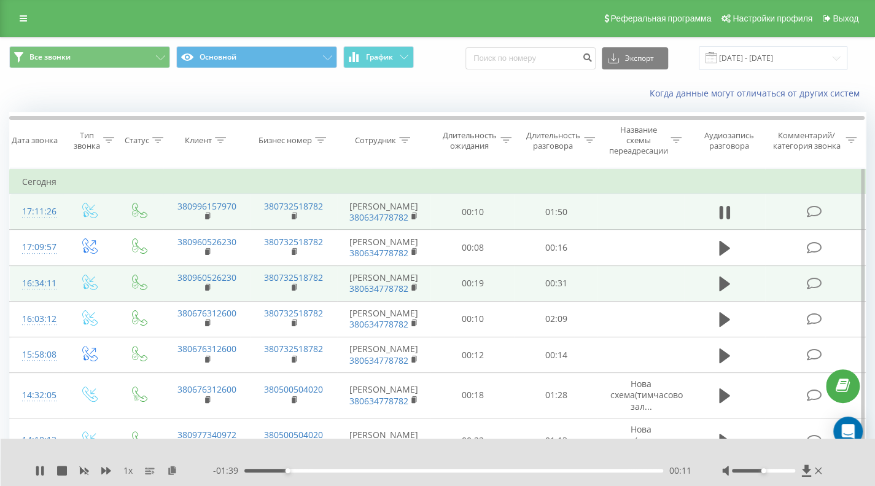
click at [818, 280] on icon at bounding box center [813, 283] width 15 height 13
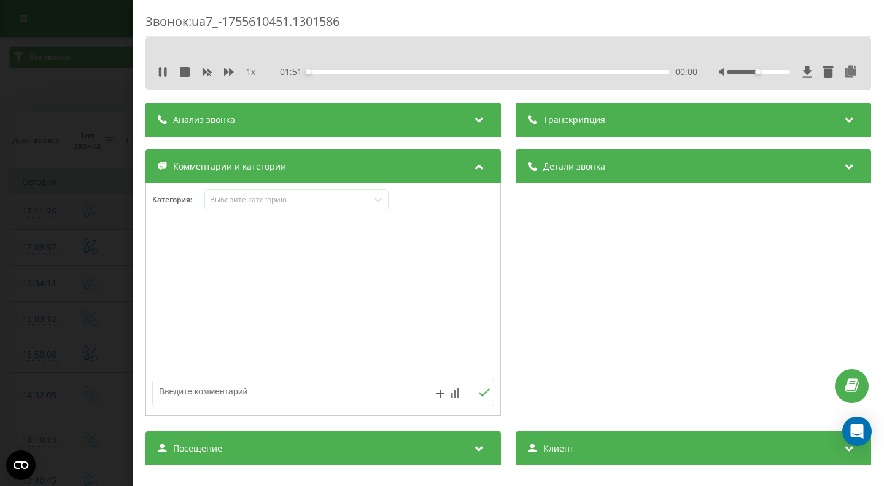
click at [475, 117] on icon at bounding box center [479, 118] width 15 height 12
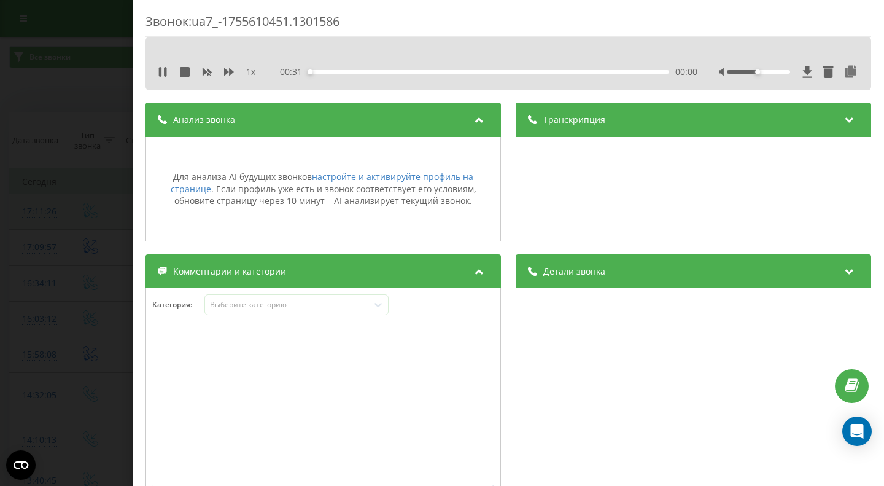
click at [475, 117] on icon at bounding box center [479, 118] width 15 height 12
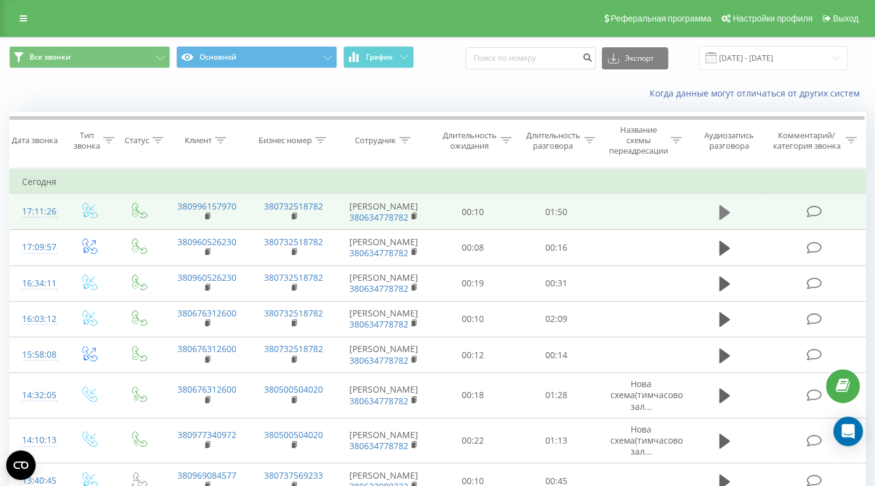
click at [728, 209] on icon at bounding box center [724, 212] width 11 height 17
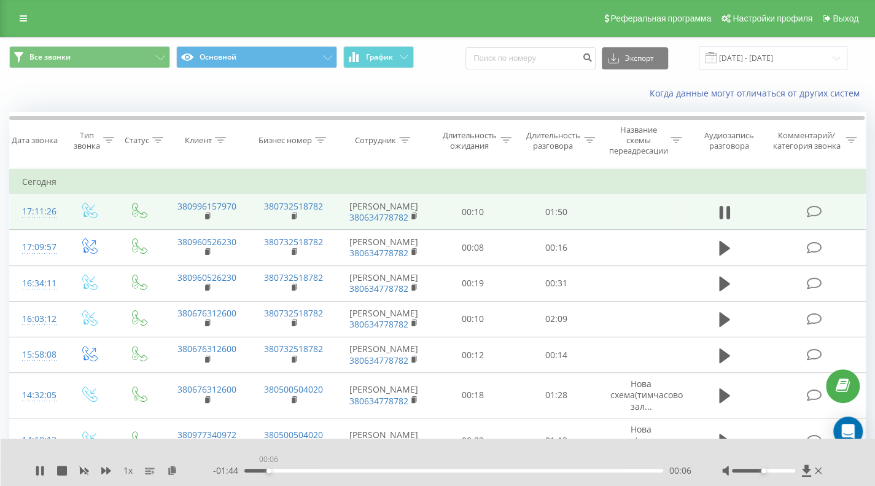
click at [268, 471] on div "00:06" at bounding box center [453, 471] width 419 height 4
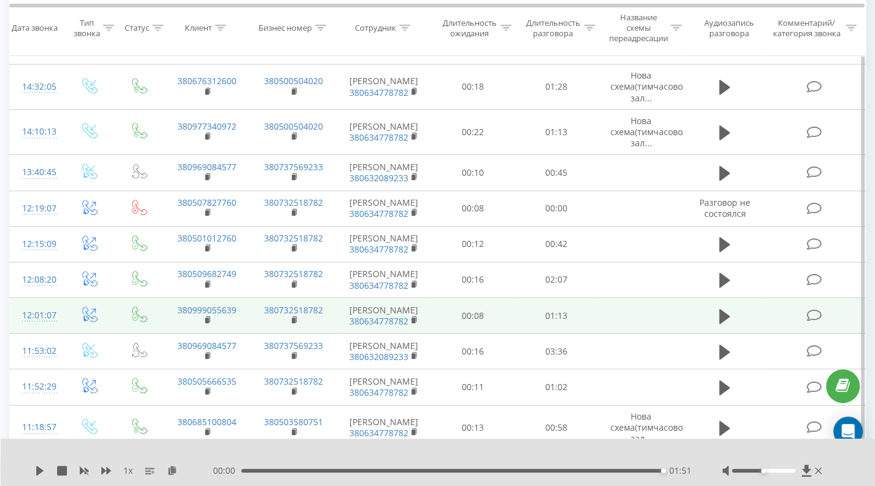
scroll to position [430, 0]
